Goal: Task Accomplishment & Management: Complete application form

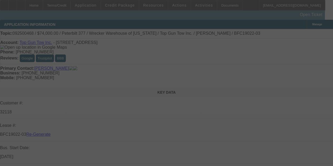
select select "4"
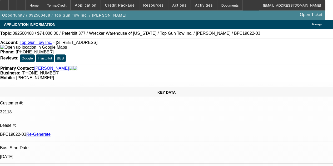
select select "0"
select select "2"
select select "0.1"
select select "4"
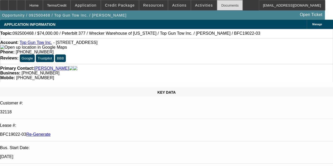
click at [219, 6] on div "Documents" at bounding box center [230, 5] width 26 height 11
select select "4"
select select "0"
select select "2"
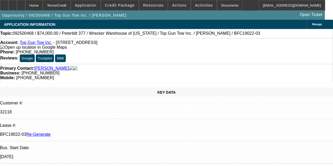
select select "0.1"
select select "4"
click at [194, 3] on span at bounding box center [204, 5] width 26 height 13
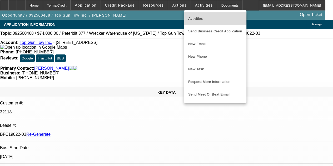
click at [191, 19] on span "Activities" at bounding box center [215, 19] width 54 height 6
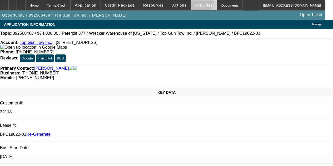
click at [195, 3] on span "Activities" at bounding box center [204, 5] width 18 height 4
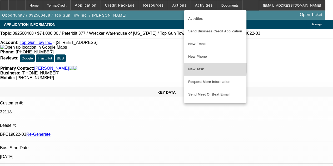
click at [193, 67] on span "New Task" at bounding box center [215, 69] width 54 height 6
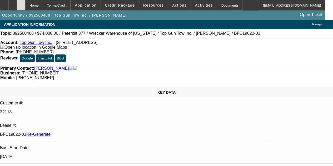
click at [25, 8] on div at bounding box center [21, 5] width 8 height 11
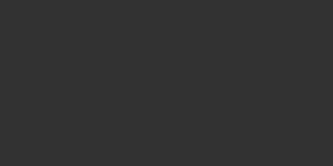
click at [251, 15] on div at bounding box center [166, 83] width 333 height 166
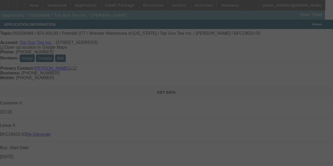
select select "4"
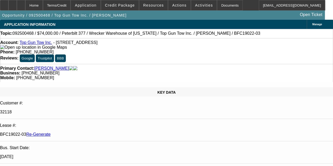
select select "0"
select select "2"
select select "0.1"
select select "4"
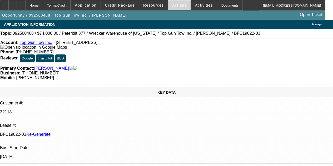
click at [173, 3] on span "Actions" at bounding box center [179, 5] width 14 height 4
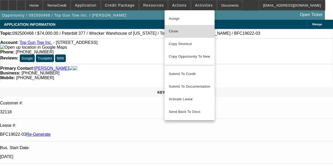
click at [173, 31] on span "Close" at bounding box center [190, 31] width 42 height 6
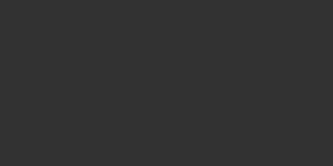
select select "3"
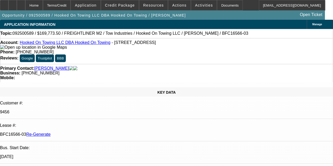
select select "0"
select select "2"
select select "0.1"
select select "4"
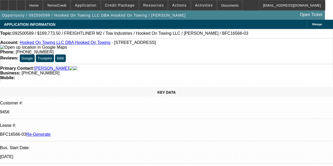
click at [217, 5] on div "Documents" at bounding box center [230, 5] width 26 height 11
click at [122, 6] on span "Credit Package" at bounding box center [120, 5] width 30 height 4
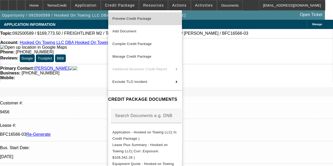
click at [126, 17] on span "Preview Credit Package" at bounding box center [131, 19] width 39 height 4
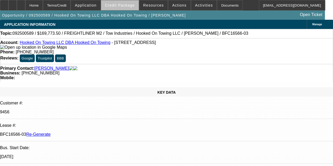
click at [133, 5] on span "Credit Package" at bounding box center [120, 5] width 30 height 4
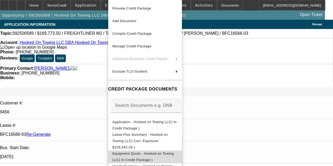
click at [137, 152] on span "Equipment Quote - Hooked on Towing LLC( In Credit Package )" at bounding box center [142, 157] width 61 height 10
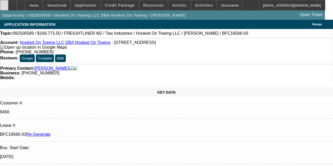
click at [8, 4] on div at bounding box center [4, 5] width 8 height 11
click at [192, 2] on span at bounding box center [204, 5] width 26 height 13
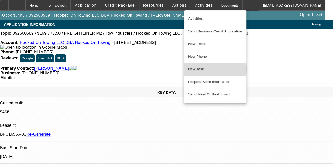
click at [197, 69] on span "New Task" at bounding box center [215, 69] width 54 height 6
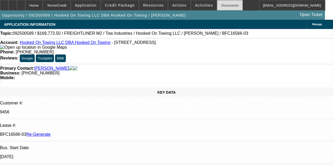
click at [217, 5] on div "Documents" at bounding box center [230, 5] width 26 height 11
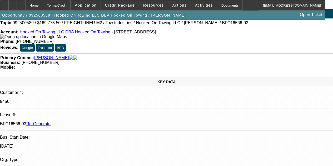
scroll to position [43, 0]
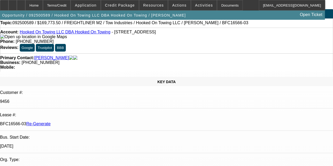
click at [195, 4] on span "Activities" at bounding box center [204, 5] width 18 height 4
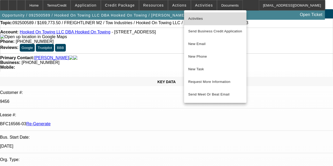
click at [194, 19] on span "Activities" at bounding box center [215, 19] width 54 height 6
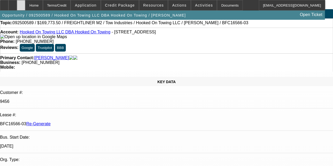
click at [25, 3] on div at bounding box center [21, 5] width 8 height 11
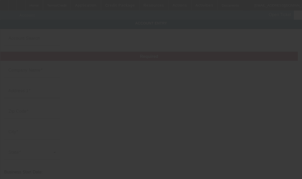
type input "Hooked On Towing LLC"
type input "[STREET_ADDRESS]"
type input "91761"
type input "[GEOGRAPHIC_DATA]"
type input "[PHONE_NUMBER]"
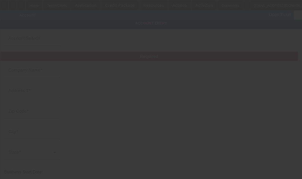
type input "Hooked On Towing"
type input "[EMAIL_ADDRESS][DOMAIN_NAME]"
type input "[GEOGRAPHIC_DATA]"
type input "[US_EMPLOYER_IDENTIFICATION_NUMBER]"
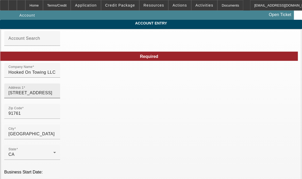
type input "[DATE]"
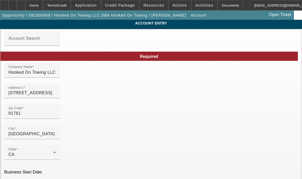
type input "H"
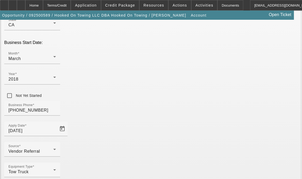
scroll to position [130, 0]
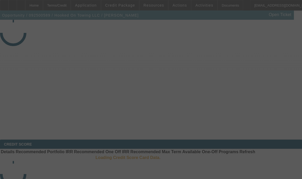
select select "3"
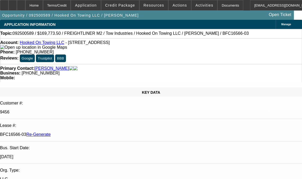
select select "0"
select select "2"
select select "0.1"
select select "4"
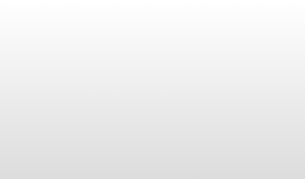
click at [59, 67] on body at bounding box center [152, 89] width 305 height 179
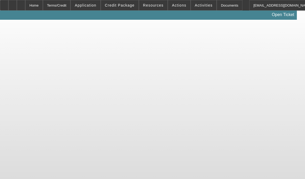
drag, startPoint x: 62, startPoint y: 66, endPoint x: 57, endPoint y: 81, distance: 15.4
click at [57, 81] on body "Home Terms/Credit Application Credit Package Resources Actions Activities Docum…" at bounding box center [152, 89] width 305 height 179
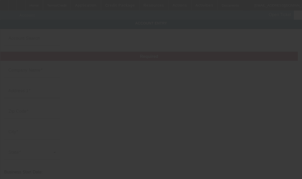
type input "Hooked On Towing LLC"
type input "[STREET_ADDRESS]"
type input "91761"
type input "[GEOGRAPHIC_DATA]"
type input "[PHONE_NUMBER]"
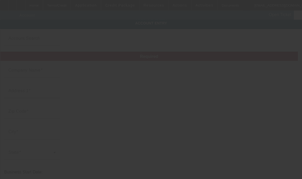
type input "[EMAIL_ADDRESS][DOMAIN_NAME]"
type input "[GEOGRAPHIC_DATA]"
type input "[US_EMPLOYER_IDENTIFICATION_NUMBER]"
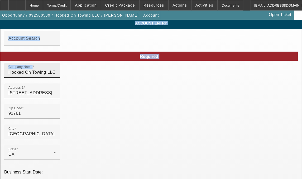
type input "[DATE]"
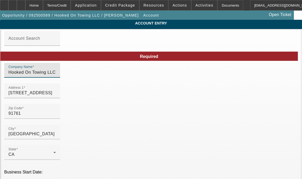
click at [47, 75] on input "Hooked On Towing LLC" at bounding box center [31, 72] width 47 height 6
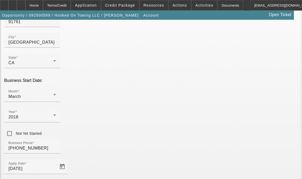
scroll to position [130, 0]
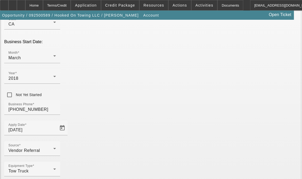
type input "Hooked on Towing LLC"
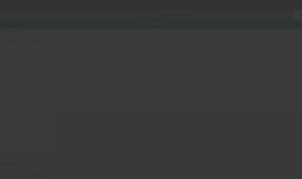
type input "[US_VEHICLE_IDENTIFICATION_NUMBER]"
type input "Freightliner"
type input "M2"
radio input "true"
type textarea "with"
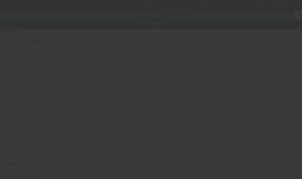
type input "[STREET_ADDRESS]"
type input "[GEOGRAPHIC_DATA]"
type input "91761"
type input "[GEOGRAPHIC_DATA]"
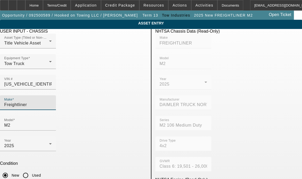
click at [49, 102] on input "Freightliner" at bounding box center [27, 105] width 47 height 6
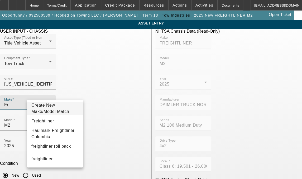
type input "F"
type input "Freightliner"
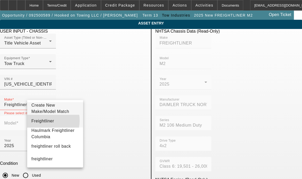
click at [42, 123] on span "Freightliner" at bounding box center [42, 121] width 23 height 4
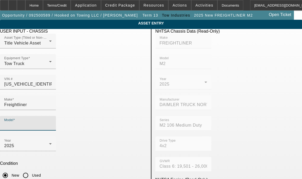
click at [52, 122] on input "Model" at bounding box center [27, 125] width 47 height 6
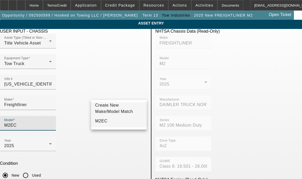
type input "M2EC"
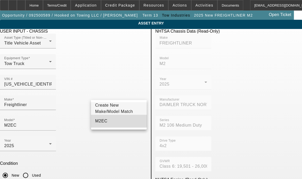
click at [104, 123] on span "M2EC" at bounding box center [101, 121] width 12 height 4
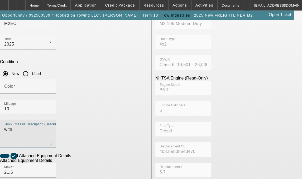
scroll to position [112, 0]
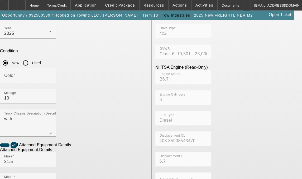
drag, startPoint x: 46, startPoint y: 164, endPoint x: 10, endPoint y: 160, distance: 36.1
click at [10, 160] on app-asset-collateral-manage "ASSET ENTRY Delete asset USER INPUT - CHASSIS Asset Type (Titled or Non-Titled)…" at bounding box center [151, 112] width 302 height 410
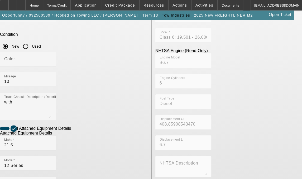
scroll to position [159, 0]
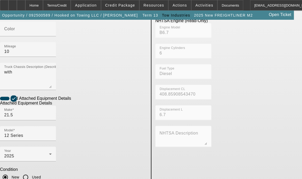
type textarea "includes all accessories, attachments and options"
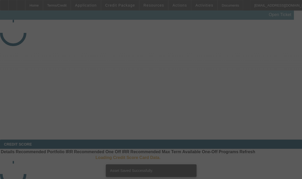
select select "3"
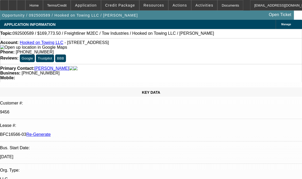
select select "0"
select select "0.1"
select select "1"
select select "2"
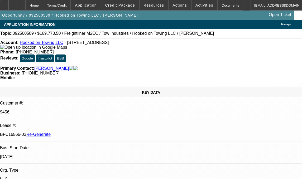
select select "4"
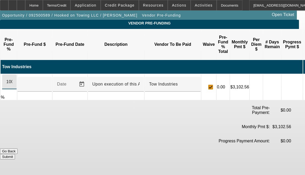
click at [12, 79] on input "100" at bounding box center [9, 82] width 6 height 6
type input "$169,773.50"
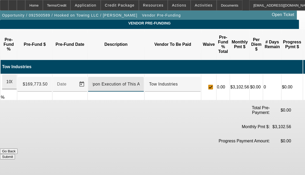
scroll to position [0, 5]
type input "Upon Execution of This Agreement"
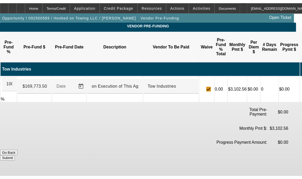
scroll to position [0, 0]
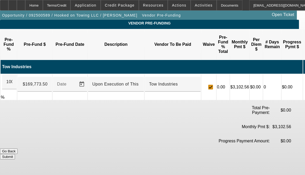
click at [15, 154] on button "Submit" at bounding box center [7, 157] width 15 height 6
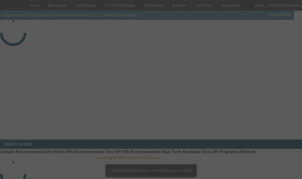
select select "3"
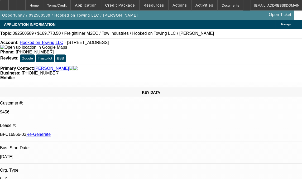
select select "0"
select select "0.1"
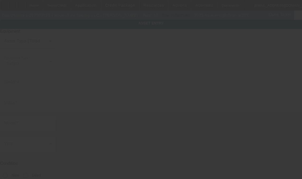
type input "[US_VEHICLE_IDENTIFICATION_NUMBER]"
type input "Freightliner"
type input "M2EC"
radio input "true"
type textarea "with"
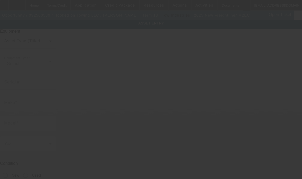
type input "[STREET_ADDRESS]"
type input "[GEOGRAPHIC_DATA]"
type input "91761"
type input "[GEOGRAPHIC_DATA]"
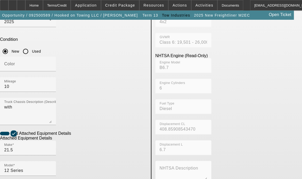
scroll to position [127, 0]
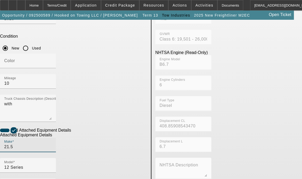
click at [39, 144] on input "21.5" at bounding box center [27, 147] width 47 height 6
type input "2"
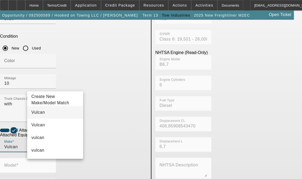
type input "Vulcan"
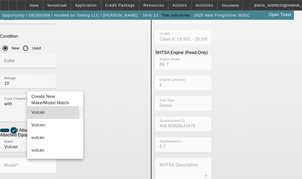
click at [37, 115] on span "Vulcan" at bounding box center [37, 112] width 13 height 4
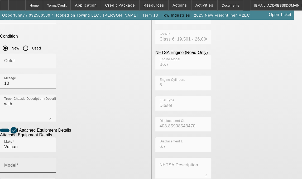
drag, startPoint x: 105, startPoint y: 86, endPoint x: 106, endPoint y: 80, distance: 6.0
click at [52, 158] on div "Model" at bounding box center [27, 165] width 47 height 15
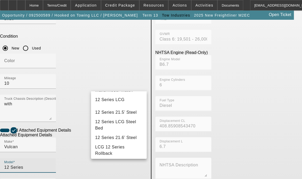
scroll to position [0, 0]
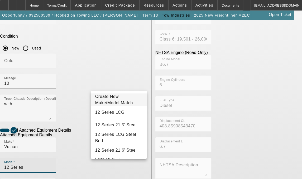
type input "12 Series"
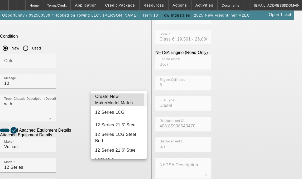
click at [105, 98] on span "Create New Make/Model Match" at bounding box center [114, 99] width 38 height 11
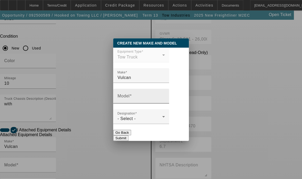
click at [129, 95] on div "Model" at bounding box center [140, 96] width 47 height 15
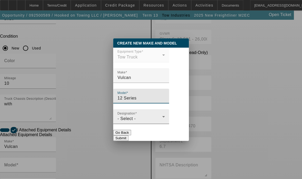
type input "12 Series"
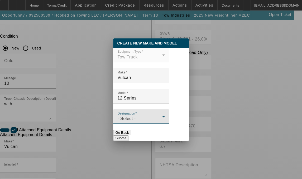
drag, startPoint x: 133, startPoint y: 120, endPoint x: 134, endPoint y: 117, distance: 3.3
click at [134, 117] on div "Designation - Select -" at bounding box center [140, 116] width 47 height 15
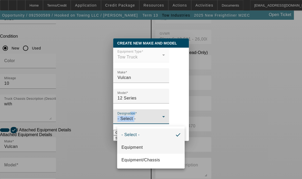
click at [131, 146] on span "Equipment" at bounding box center [131, 147] width 21 height 6
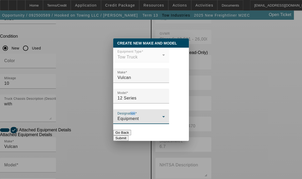
click at [128, 136] on button "Submit" at bounding box center [120, 138] width 15 height 6
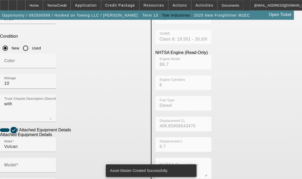
type input "12 Series"
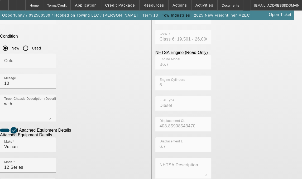
type textarea "21.5 Bed includes all accessories, attachments and options"
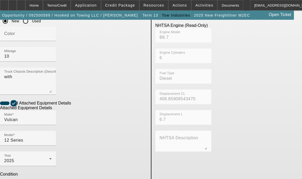
scroll to position [159, 0]
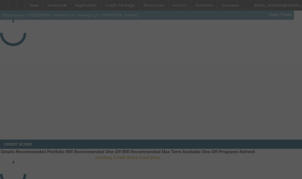
select select "3"
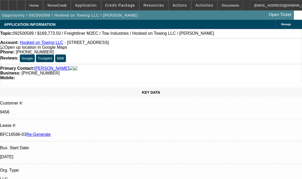
select select "0"
select select "2"
select select "0.1"
select select "4"
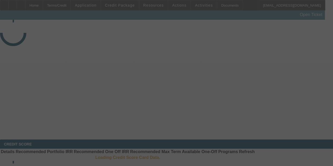
select select "3"
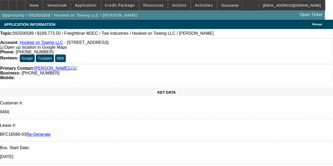
select select "0"
select select "2"
select select "0.1"
select select "4"
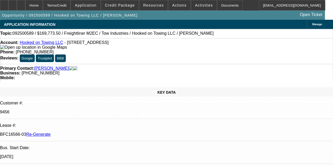
click at [144, 21] on div "APPLICATION INFORMATION Manage" at bounding box center [166, 24] width 333 height 9
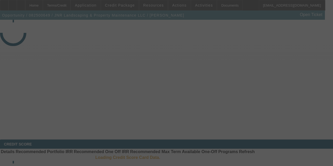
select select "4"
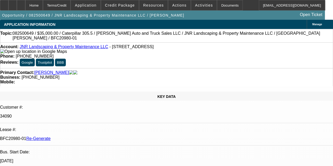
select select "0"
select select "6"
